Goal: Browse casually

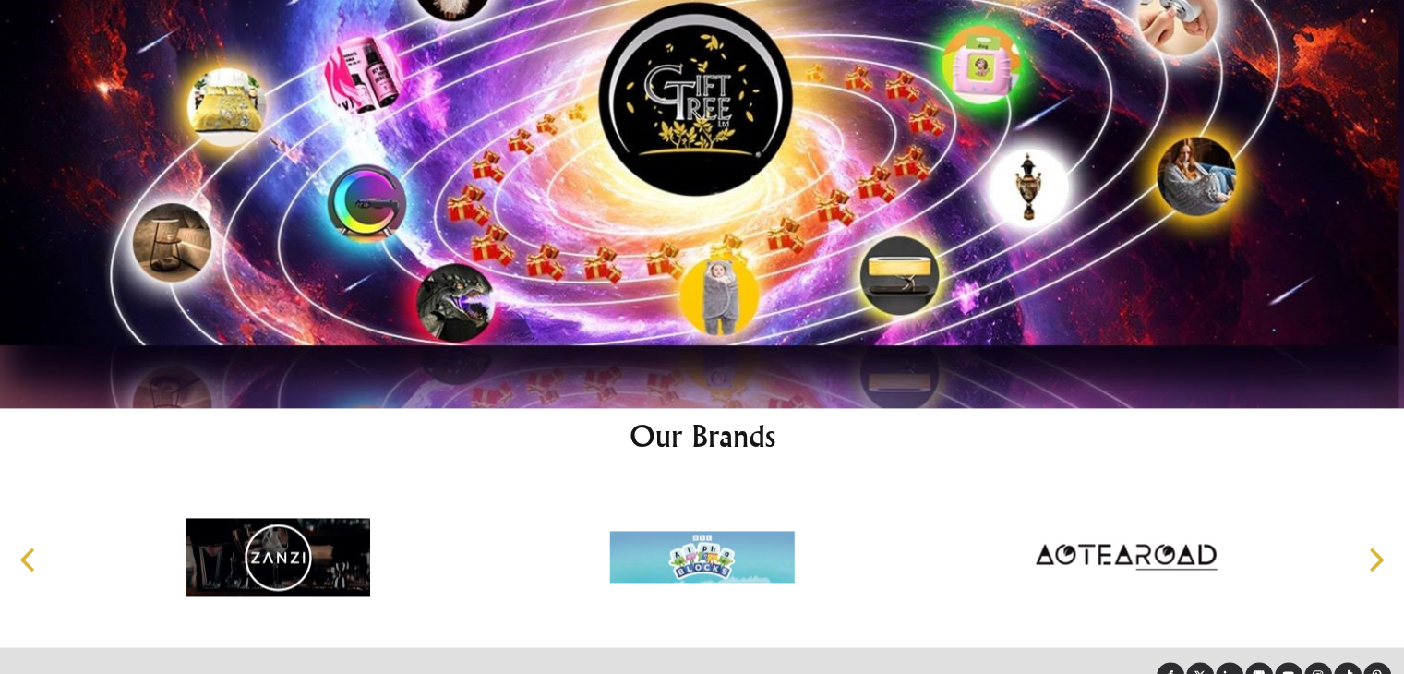
scroll to position [9581, 0]
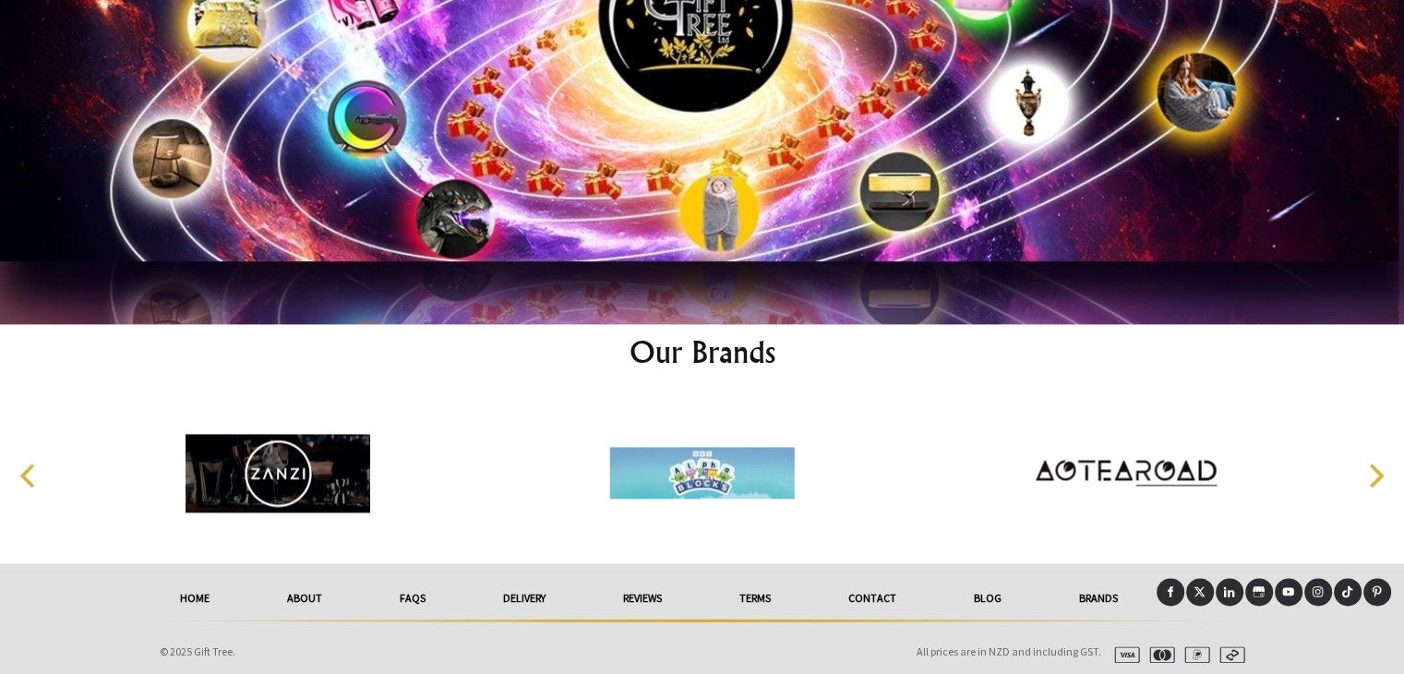
click at [1161, 582] on link at bounding box center [1170, 592] width 28 height 28
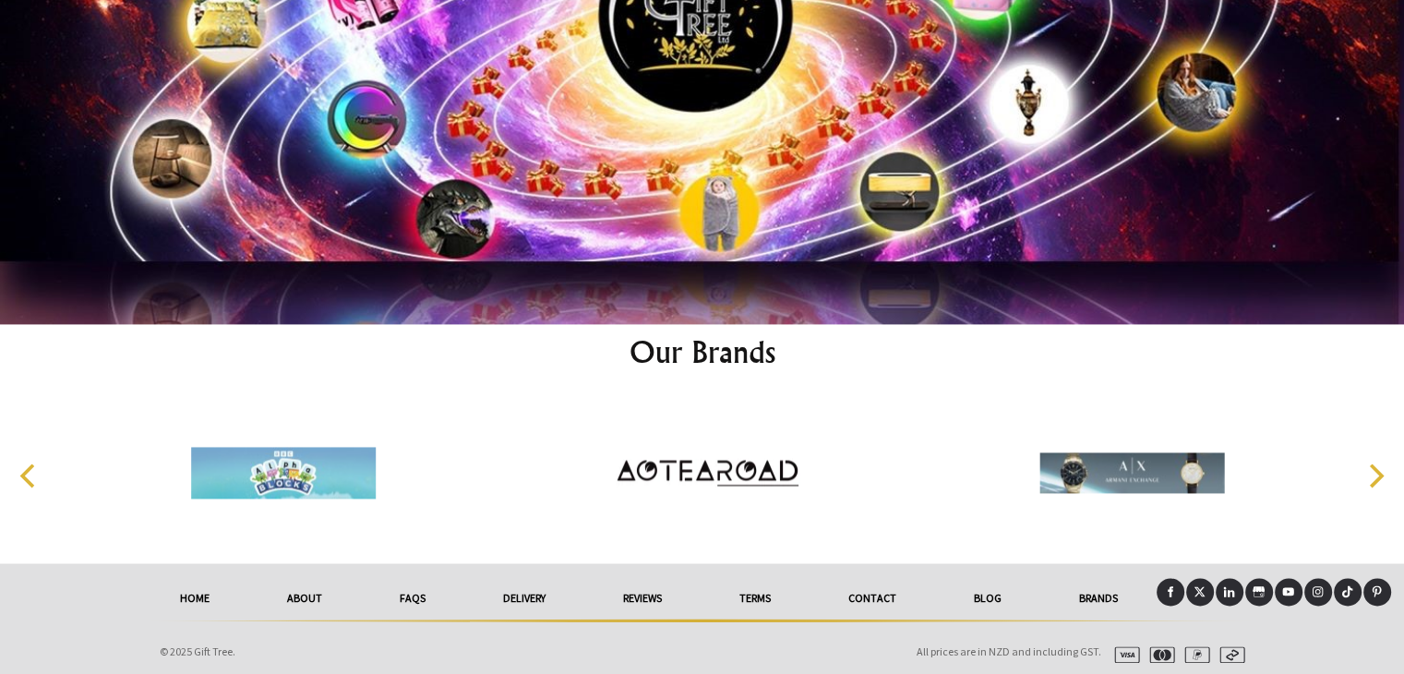
click at [1322, 586] on icon at bounding box center [1317, 591] width 11 height 11
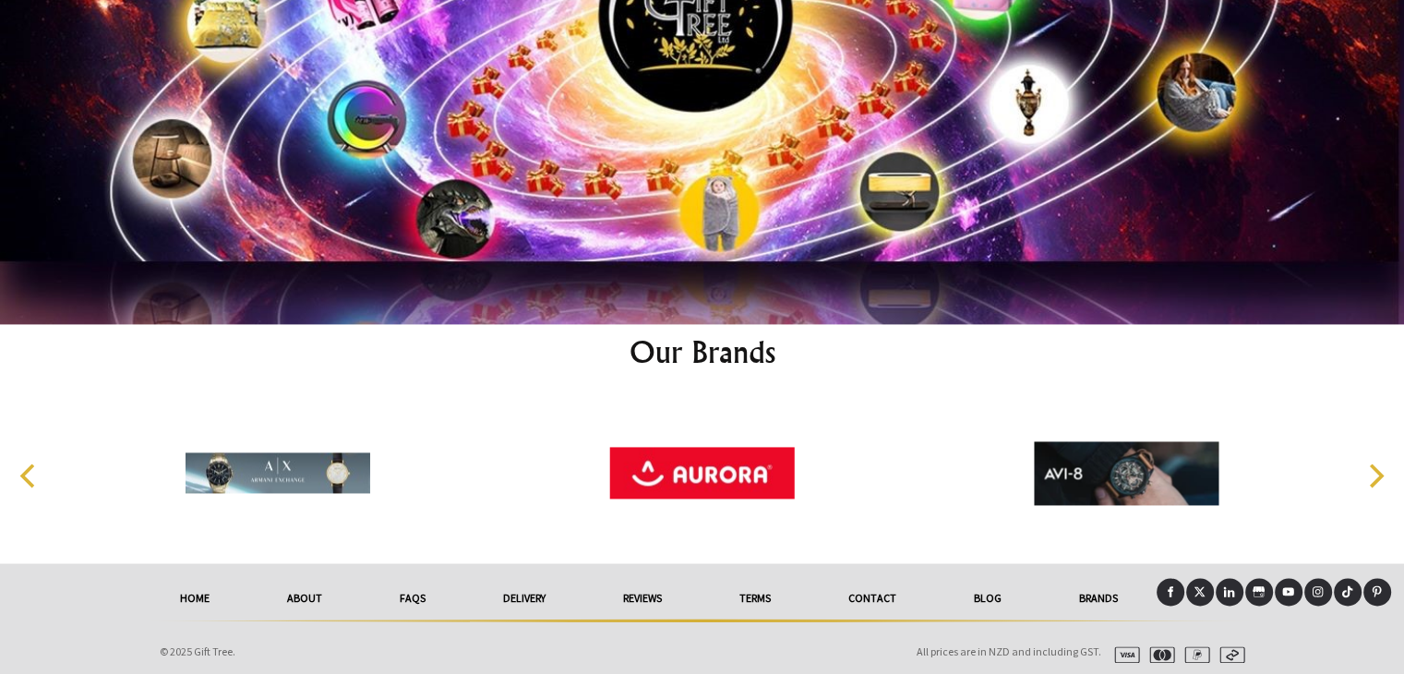
click at [1194, 588] on icon at bounding box center [1199, 591] width 12 height 12
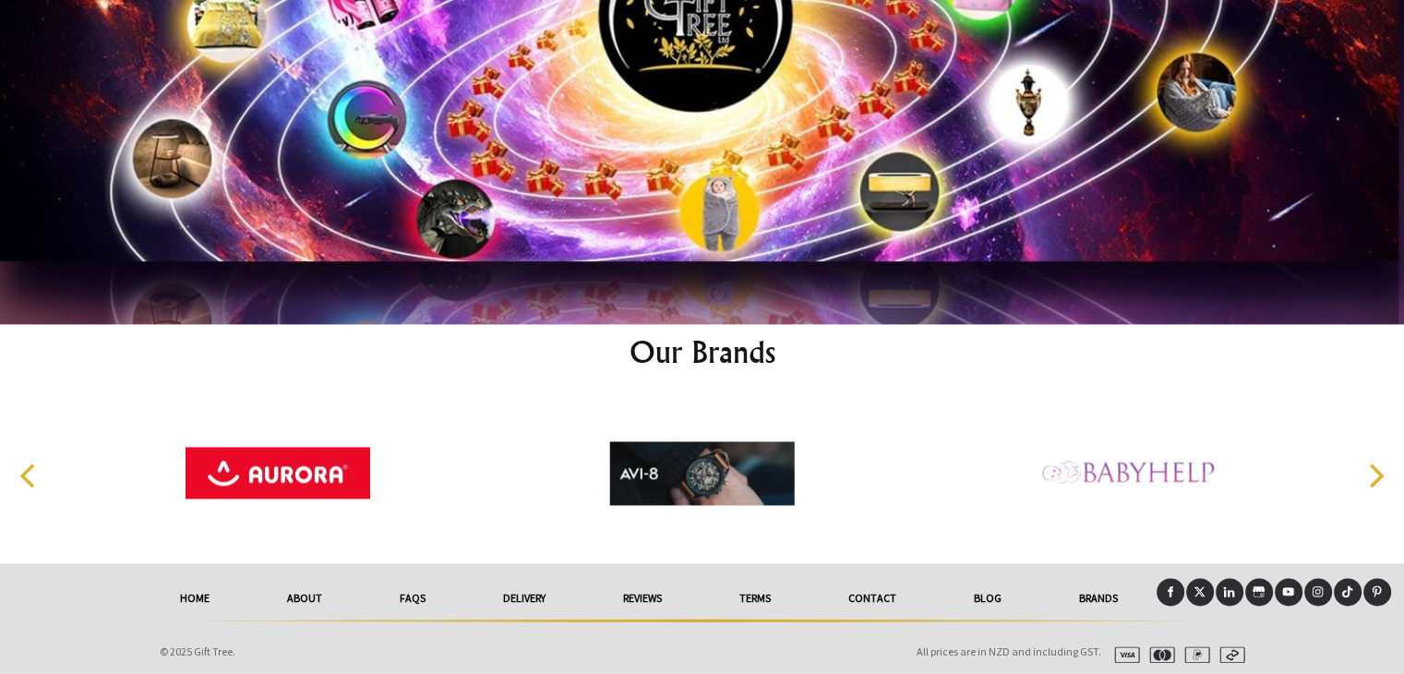
click at [1207, 584] on link at bounding box center [1200, 592] width 28 height 28
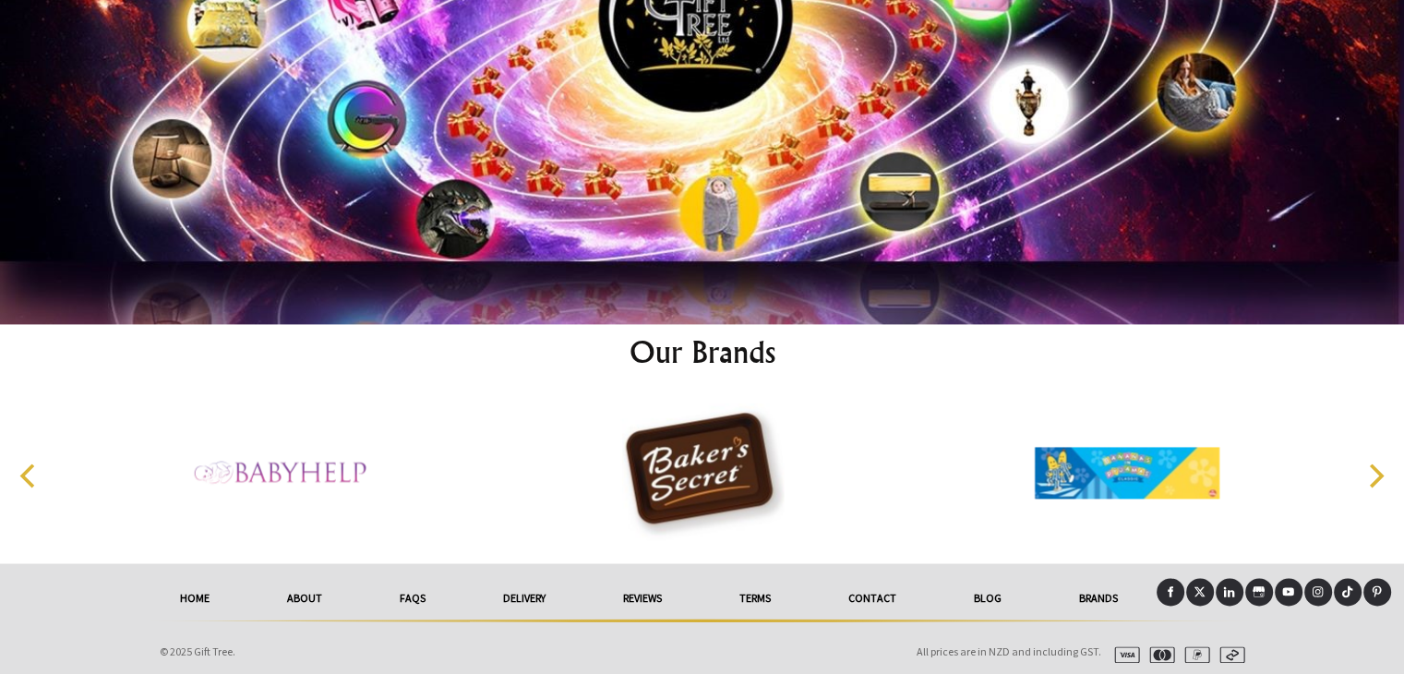
click at [1385, 588] on link at bounding box center [1377, 592] width 28 height 28
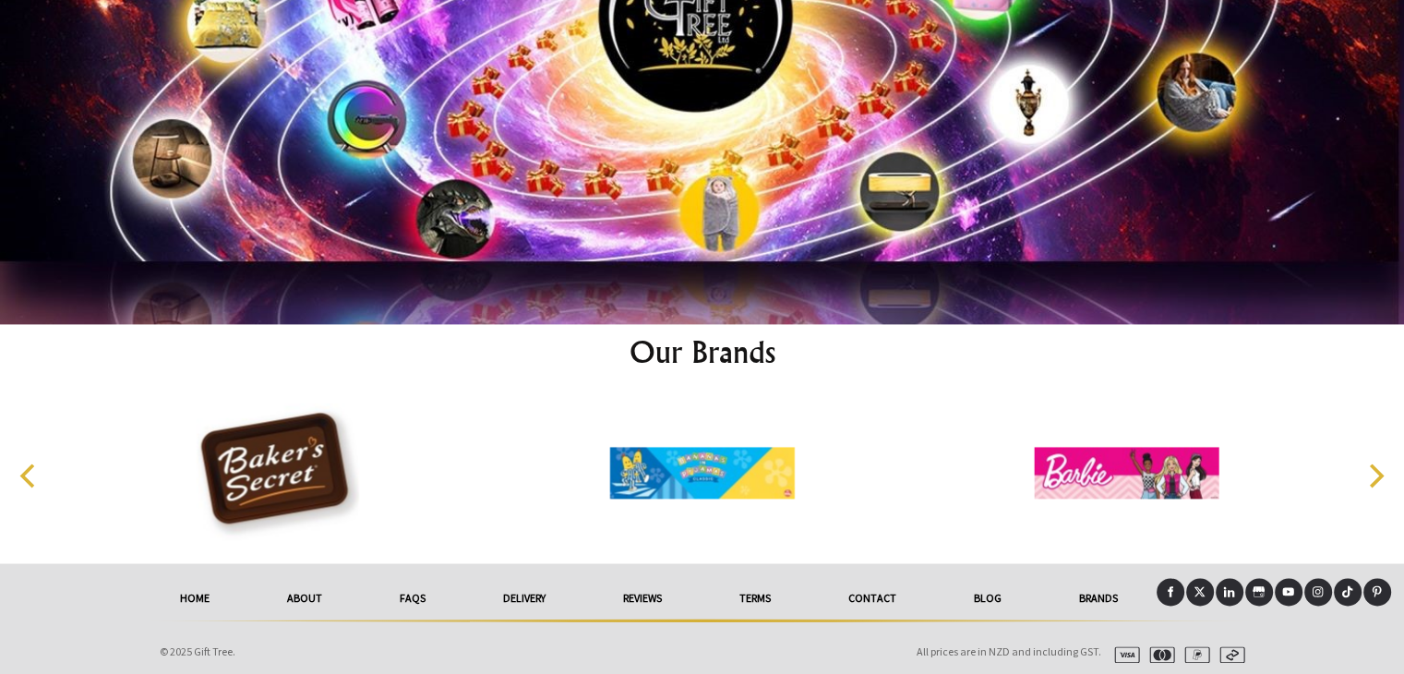
click at [1348, 591] on link at bounding box center [1348, 592] width 28 height 28
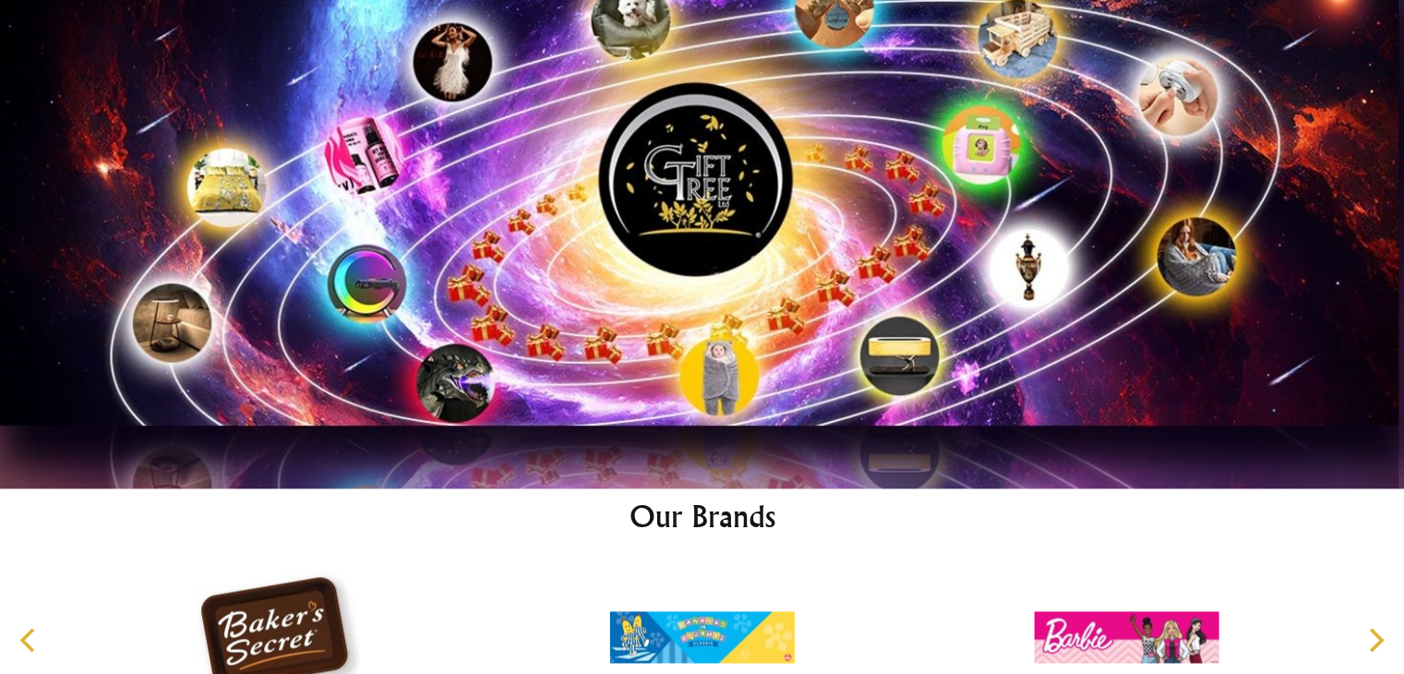
scroll to position [9397, 0]
